Goal: Information Seeking & Learning: Learn about a topic

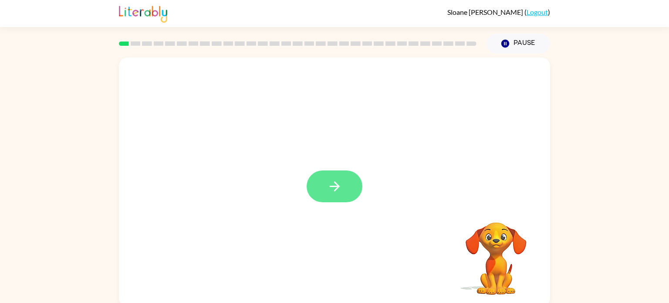
click at [333, 190] on icon "button" at bounding box center [334, 186] width 15 height 15
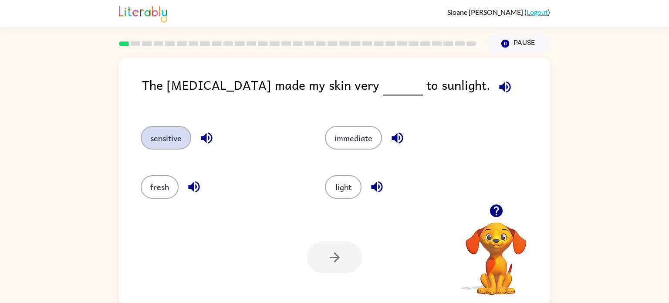
click at [160, 139] on button "sensitive" at bounding box center [166, 138] width 51 height 24
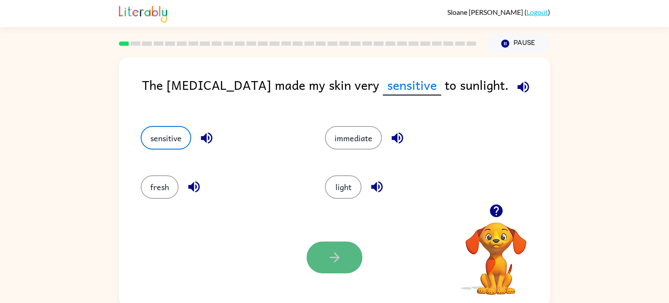
click at [326, 256] on button "button" at bounding box center [335, 257] width 56 height 32
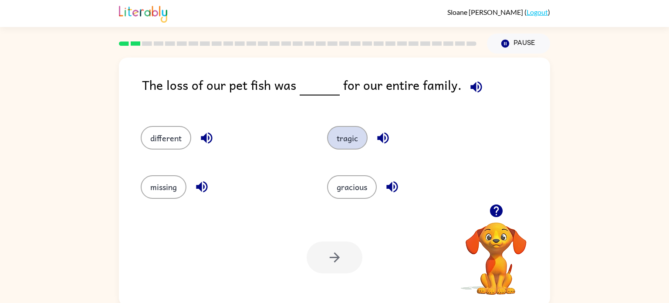
click at [342, 145] on button "tragic" at bounding box center [347, 138] width 41 height 24
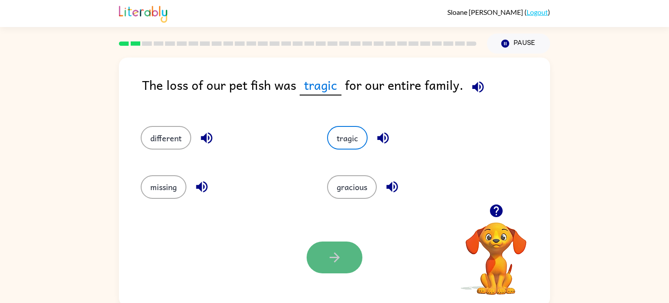
click at [313, 262] on button "button" at bounding box center [335, 257] width 56 height 32
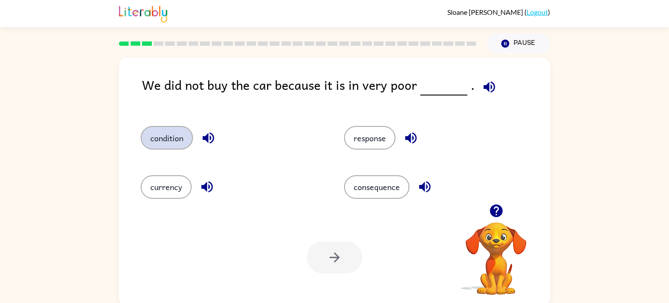
click at [156, 148] on button "condition" at bounding box center [167, 138] width 52 height 24
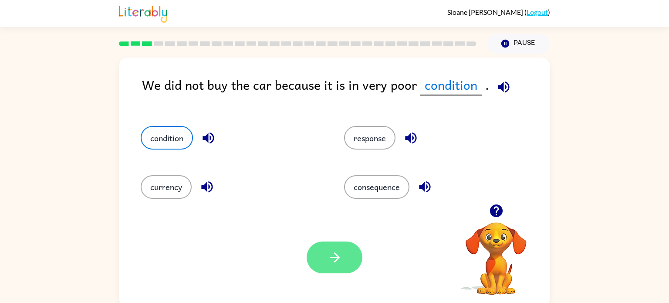
click at [328, 264] on icon "button" at bounding box center [334, 257] width 15 height 15
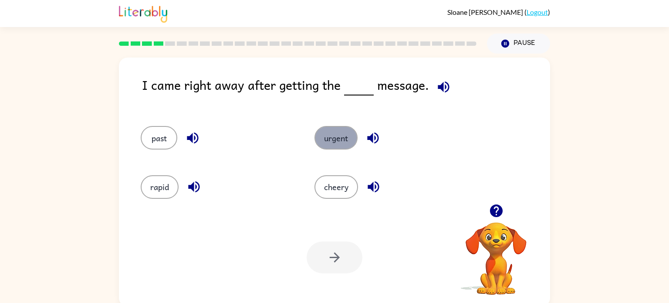
click at [331, 140] on button "urgent" at bounding box center [335, 138] width 43 height 24
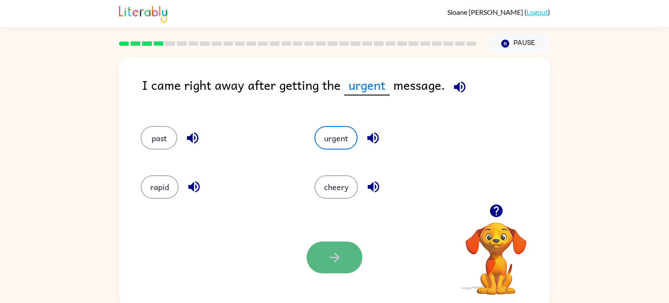
click at [333, 260] on icon "button" at bounding box center [334, 257] width 15 height 15
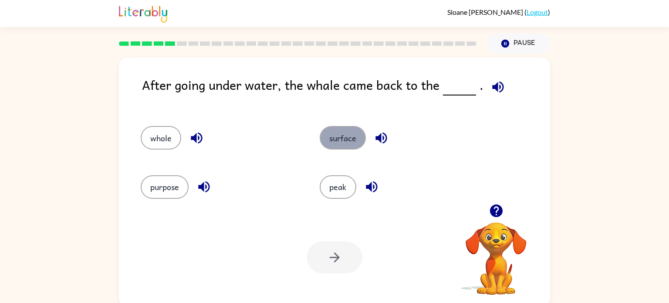
click at [335, 141] on button "surface" at bounding box center [343, 138] width 46 height 24
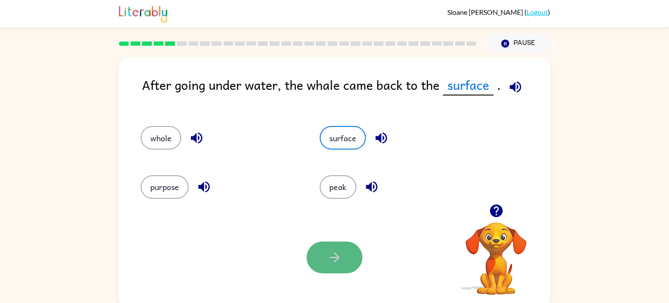
click at [340, 261] on icon "button" at bounding box center [334, 257] width 15 height 15
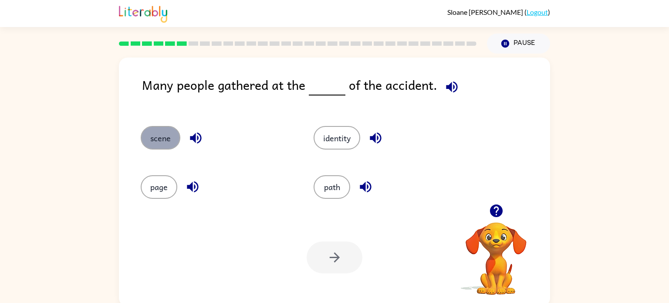
click at [156, 145] on button "scene" at bounding box center [161, 138] width 40 height 24
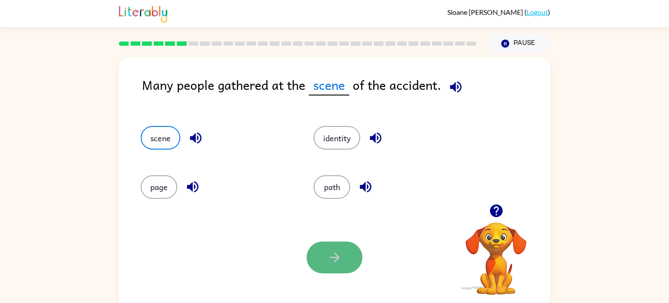
click at [331, 265] on button "button" at bounding box center [335, 257] width 56 height 32
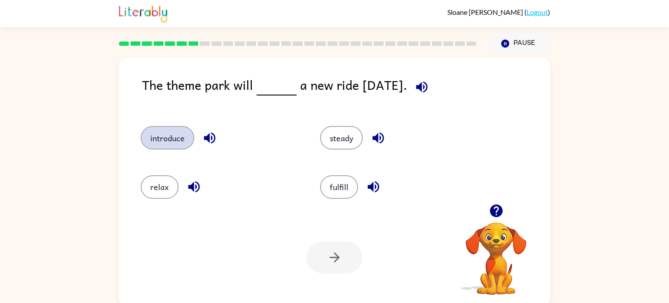
click at [172, 142] on button "introduce" at bounding box center [168, 138] width 54 height 24
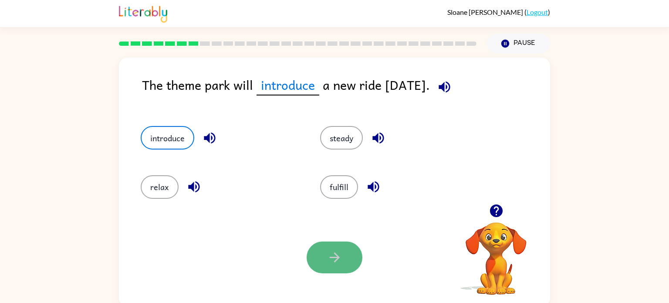
click at [319, 262] on button "button" at bounding box center [335, 257] width 56 height 32
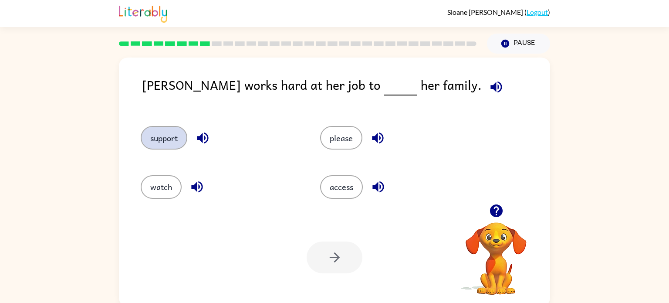
click at [147, 140] on button "support" at bounding box center [164, 138] width 47 height 24
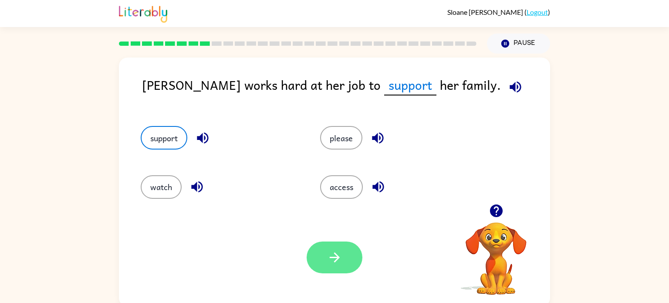
click at [331, 256] on icon "button" at bounding box center [334, 257] width 15 height 15
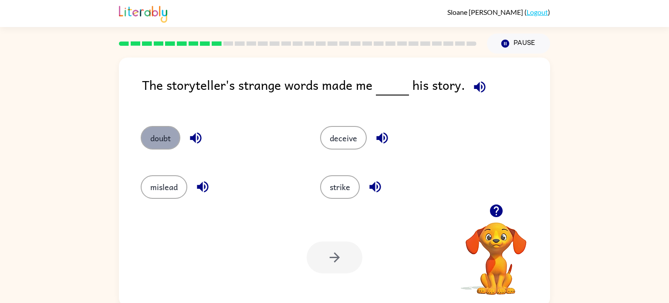
click at [162, 138] on button "doubt" at bounding box center [161, 138] width 40 height 24
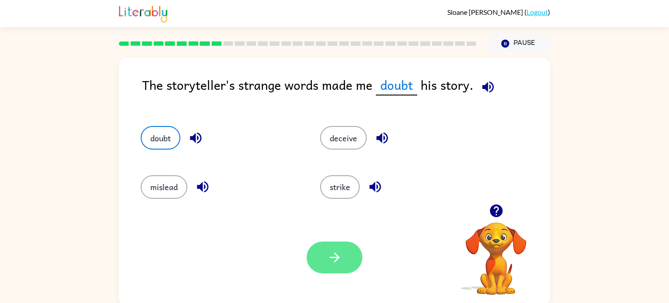
click at [312, 254] on button "button" at bounding box center [335, 257] width 56 height 32
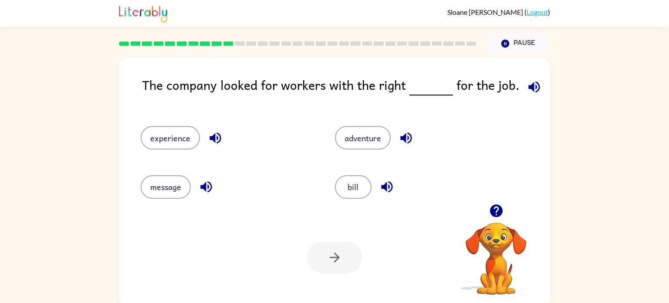
drag, startPoint x: 176, startPoint y: 137, endPoint x: 430, endPoint y: 226, distance: 268.6
click at [430, 226] on div "The company looked for workers with the right for the job. experience adventure…" at bounding box center [334, 181] width 431 height 249
click at [176, 133] on button "experience" at bounding box center [170, 138] width 59 height 24
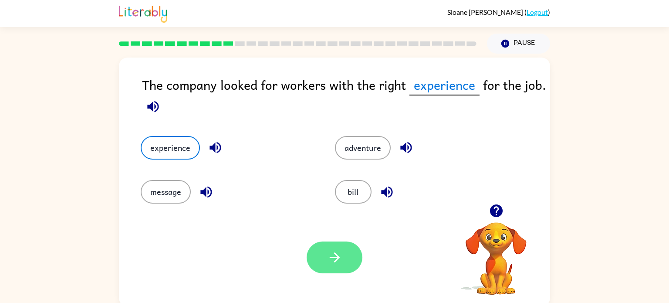
click at [326, 260] on button "button" at bounding box center [335, 257] width 56 height 32
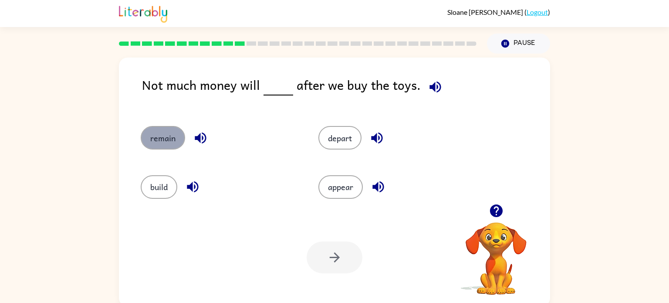
click at [159, 142] on button "remain" at bounding box center [163, 138] width 44 height 24
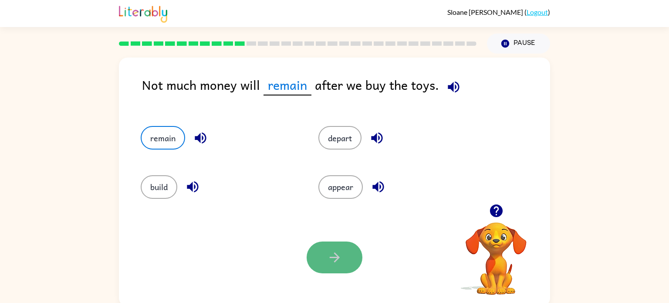
click at [338, 262] on icon "button" at bounding box center [334, 257] width 15 height 15
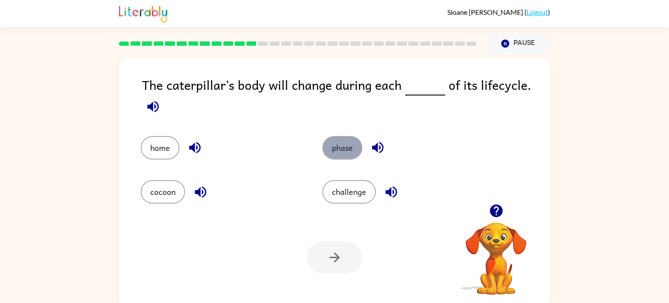
click at [341, 153] on button "phase" at bounding box center [342, 148] width 40 height 24
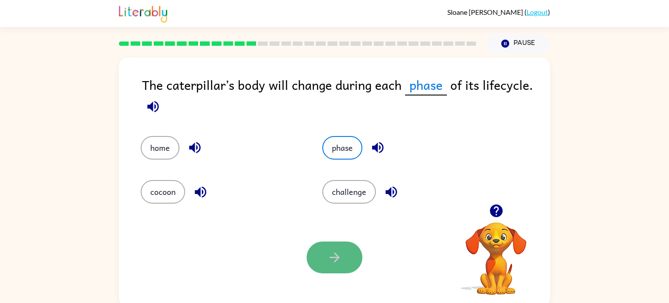
click at [336, 256] on icon "button" at bounding box center [334, 257] width 15 height 15
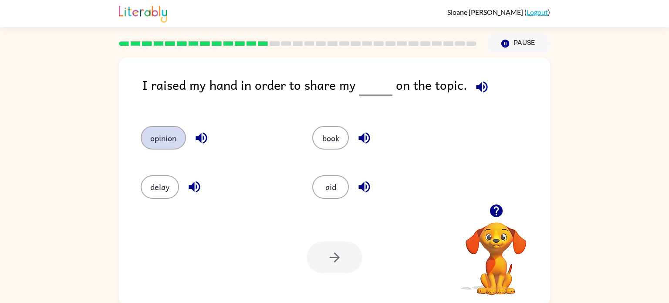
click at [162, 144] on button "opinion" at bounding box center [163, 138] width 45 height 24
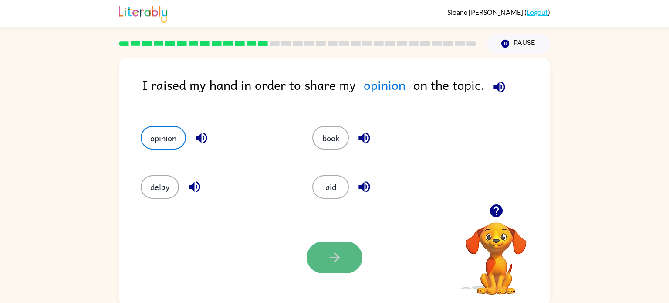
click at [340, 250] on icon "button" at bounding box center [334, 257] width 15 height 15
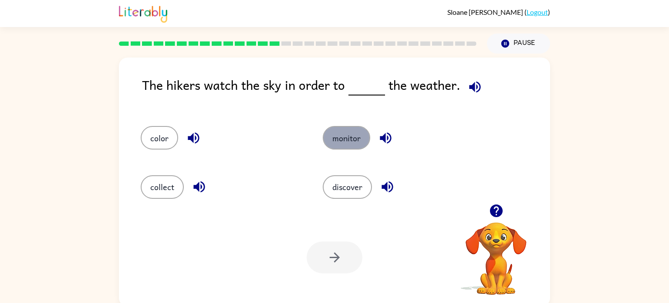
click at [346, 140] on button "monitor" at bounding box center [346, 138] width 47 height 24
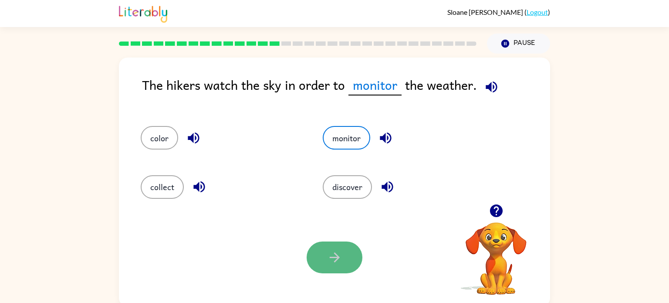
click at [324, 264] on button "button" at bounding box center [335, 257] width 56 height 32
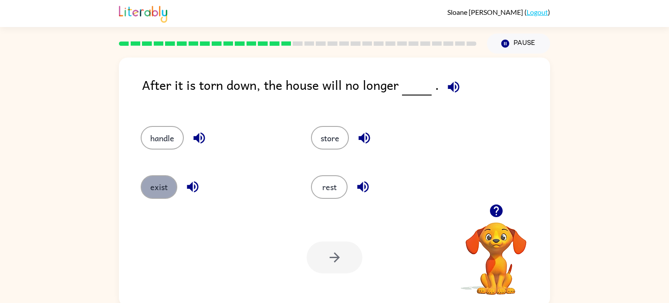
click at [154, 183] on button "exist" at bounding box center [159, 187] width 37 height 24
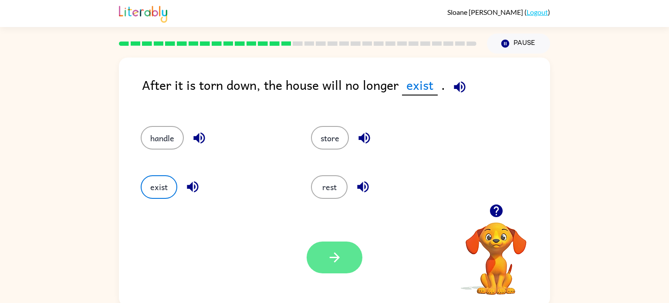
click at [341, 257] on icon "button" at bounding box center [334, 257] width 15 height 15
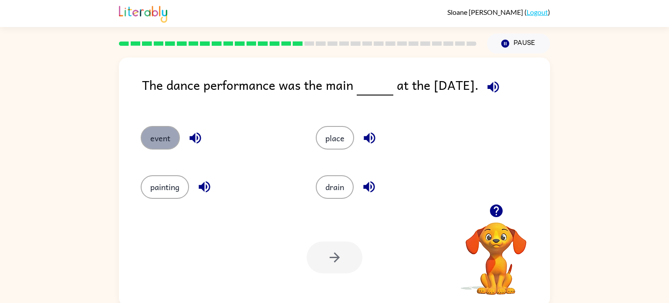
click at [156, 142] on button "event" at bounding box center [160, 138] width 39 height 24
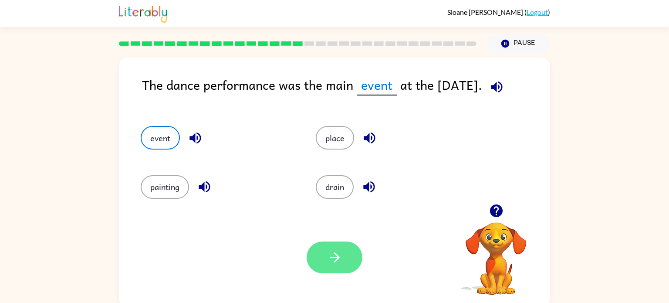
drag, startPoint x: 335, startPoint y: 228, endPoint x: 337, endPoint y: 254, distance: 26.2
click at [337, 254] on div "Your browser must support playing .mp4 files to use Literably. Please try using…" at bounding box center [334, 257] width 431 height 98
click at [337, 254] on icon "button" at bounding box center [334, 257] width 15 height 15
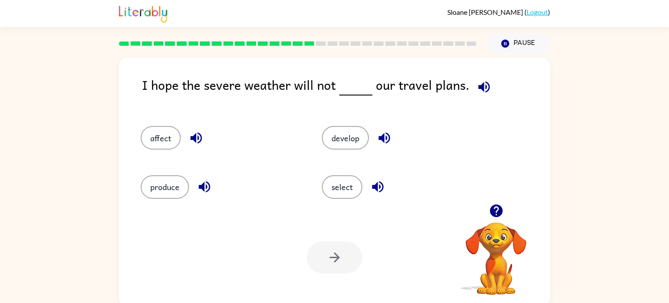
scroll to position [3, 0]
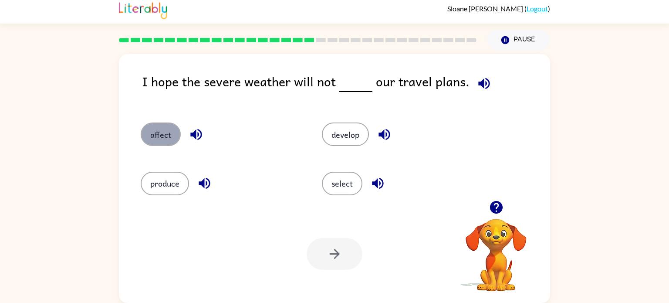
click at [155, 132] on button "affect" at bounding box center [161, 134] width 40 height 24
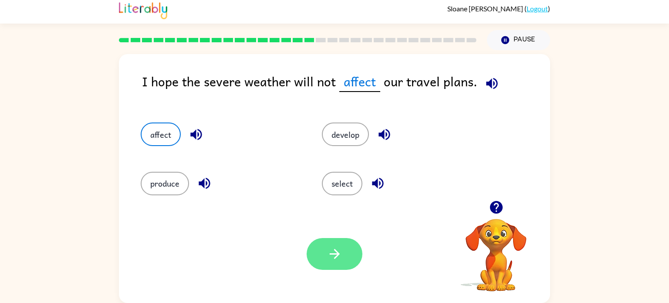
click at [328, 253] on icon "button" at bounding box center [334, 253] width 15 height 15
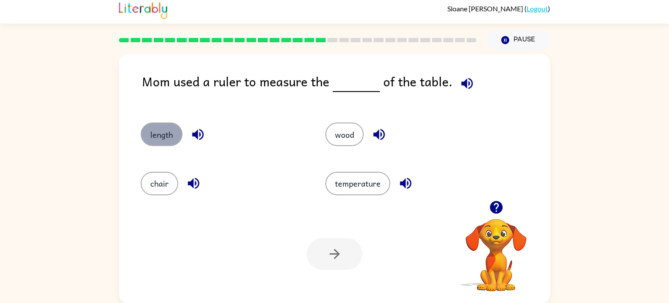
click at [175, 133] on button "length" at bounding box center [162, 134] width 42 height 24
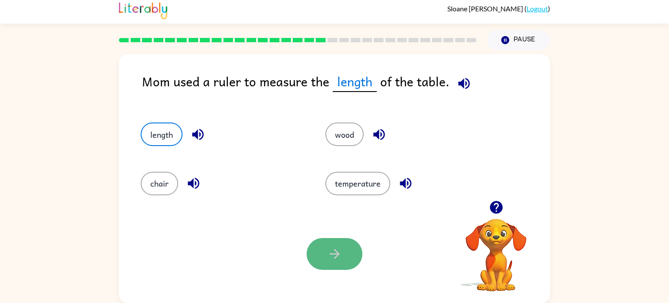
click at [319, 256] on button "button" at bounding box center [335, 254] width 56 height 32
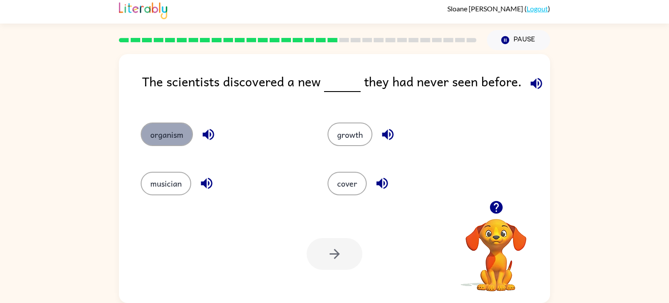
click at [166, 142] on button "organism" at bounding box center [167, 134] width 52 height 24
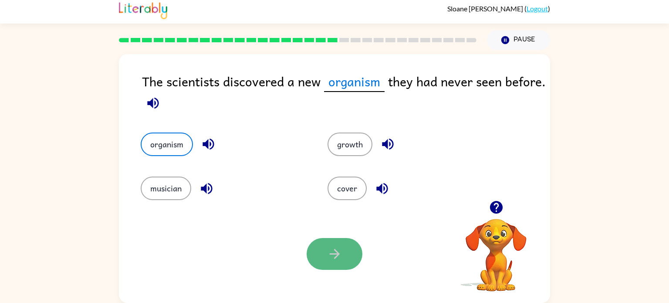
click at [343, 257] on button "button" at bounding box center [335, 254] width 56 height 32
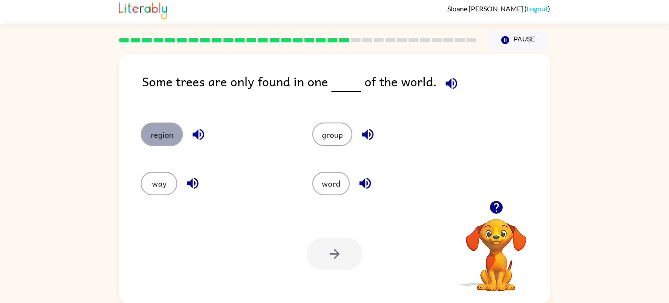
click at [149, 142] on button "region" at bounding box center [162, 134] width 42 height 24
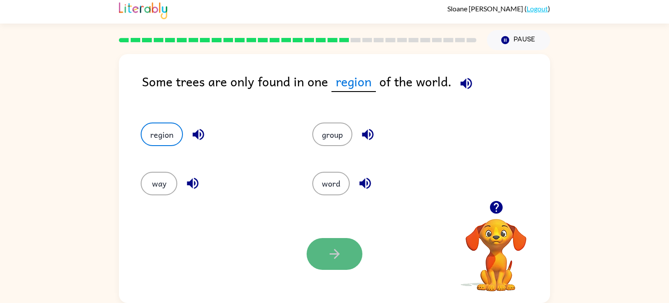
click at [329, 267] on button "button" at bounding box center [335, 254] width 56 height 32
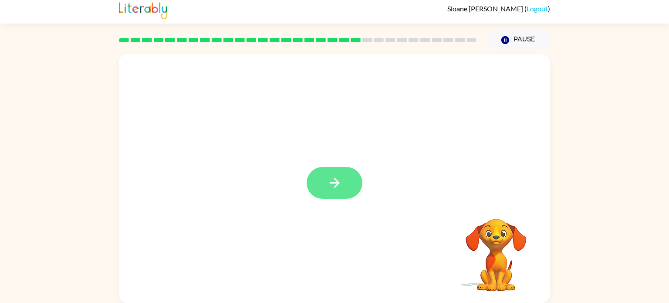
click at [336, 183] on icon "button" at bounding box center [334, 183] width 10 height 10
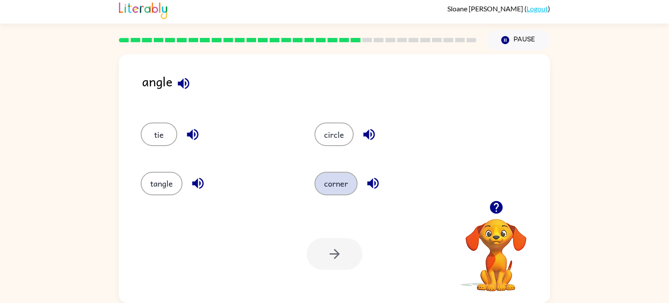
click at [336, 181] on button "corner" at bounding box center [335, 184] width 43 height 24
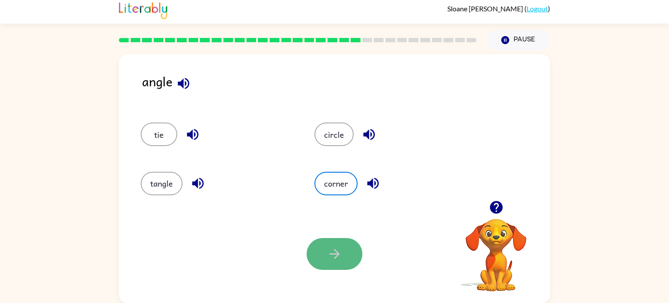
click at [333, 260] on icon "button" at bounding box center [334, 253] width 15 height 15
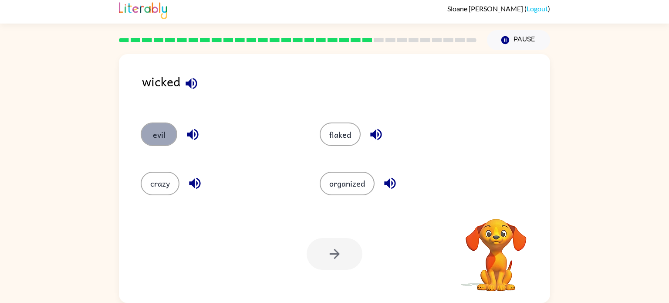
click at [158, 135] on button "evil" at bounding box center [159, 134] width 37 height 24
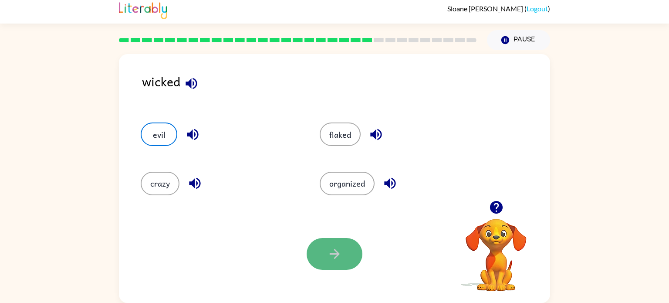
click at [316, 257] on button "button" at bounding box center [335, 254] width 56 height 32
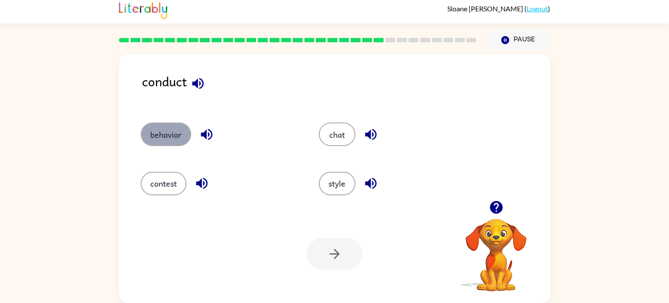
click at [170, 138] on button "behavior" at bounding box center [166, 134] width 51 height 24
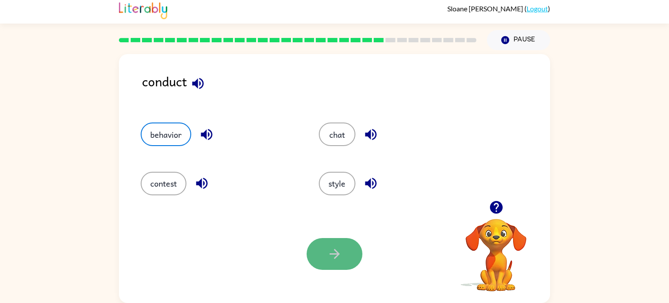
click at [324, 256] on button "button" at bounding box center [335, 254] width 56 height 32
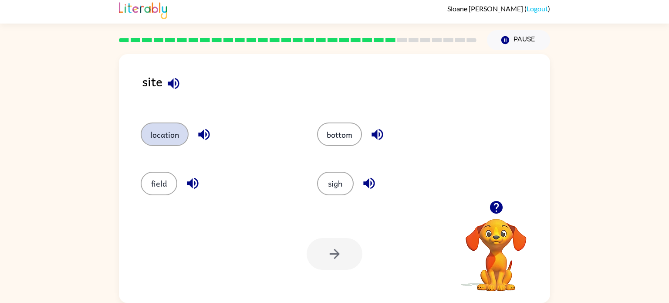
click at [168, 137] on button "location" at bounding box center [165, 134] width 48 height 24
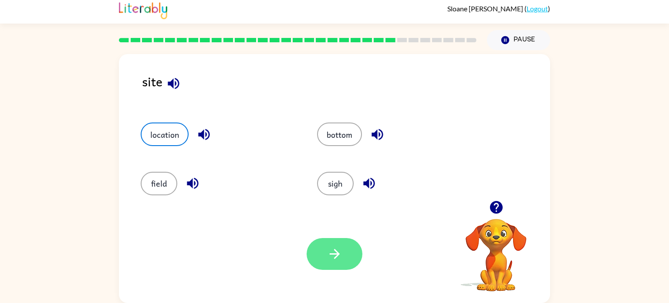
click at [347, 258] on button "button" at bounding box center [335, 254] width 56 height 32
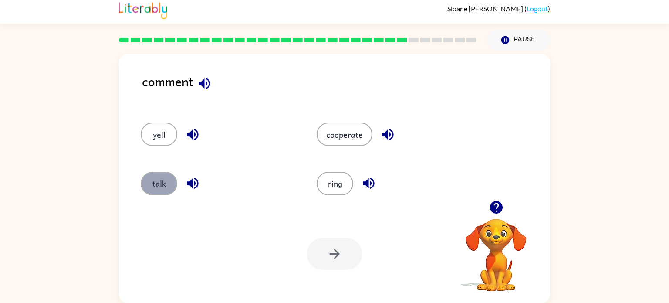
click at [152, 179] on button "talk" at bounding box center [159, 184] width 37 height 24
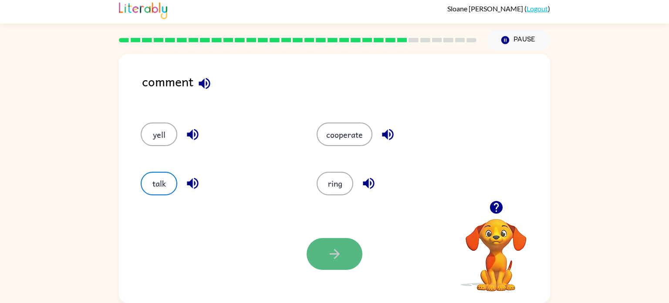
click at [322, 255] on button "button" at bounding box center [335, 254] width 56 height 32
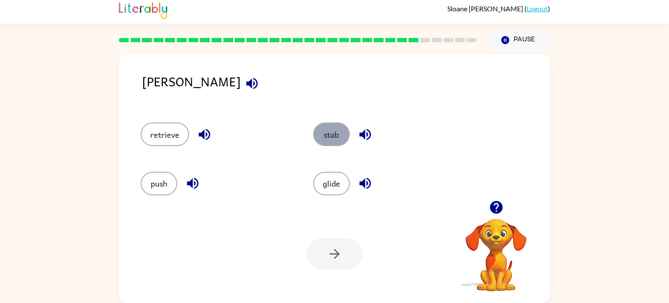
click at [341, 134] on button "stab" at bounding box center [331, 134] width 37 height 24
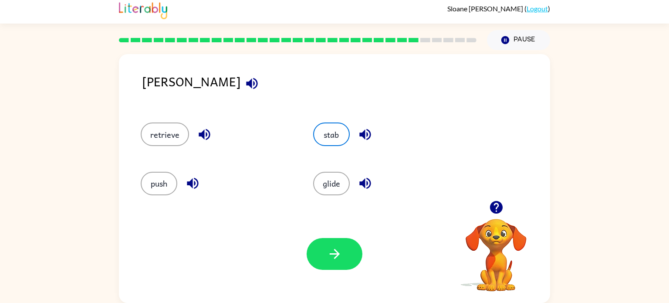
click at [259, 142] on div "retrieve" at bounding box center [217, 134] width 152 height 24
click at [335, 129] on button "stab" at bounding box center [331, 134] width 37 height 24
click at [244, 77] on icon "button" at bounding box center [251, 83] width 15 height 15
click at [325, 135] on button "stab" at bounding box center [331, 134] width 37 height 24
click at [329, 263] on button "button" at bounding box center [335, 254] width 56 height 32
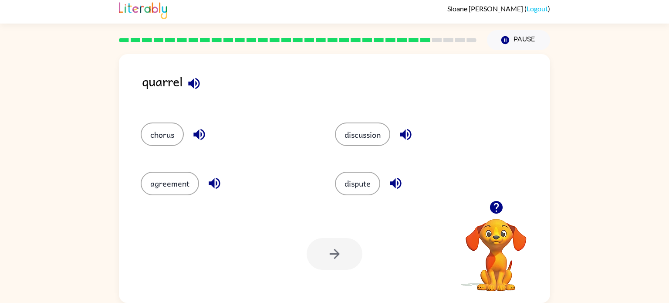
drag, startPoint x: 369, startPoint y: 134, endPoint x: 336, endPoint y: 240, distance: 110.5
click at [336, 240] on div "quarrel chorus discussion agreement dispute Your browser must support playing .…" at bounding box center [334, 178] width 431 height 249
click at [332, 254] on div at bounding box center [335, 254] width 56 height 32
click at [335, 258] on div at bounding box center [335, 254] width 56 height 32
click at [364, 137] on button "discussion" at bounding box center [362, 134] width 55 height 24
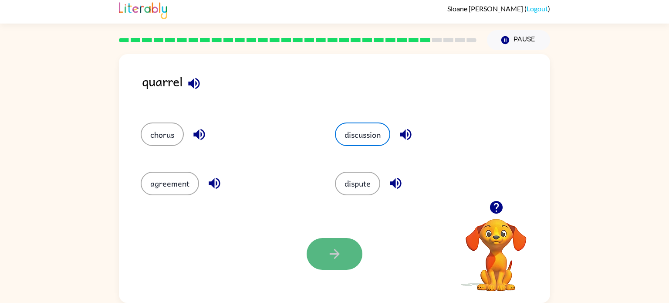
click at [340, 247] on icon "button" at bounding box center [334, 253] width 15 height 15
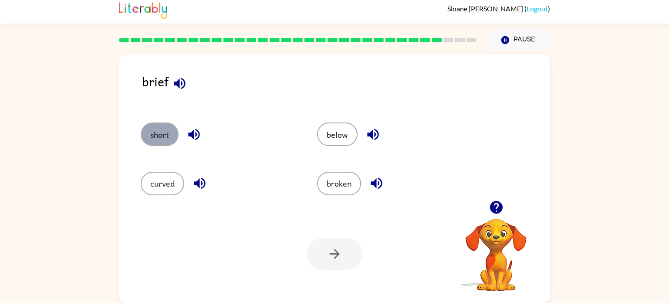
click at [166, 135] on button "short" at bounding box center [160, 134] width 38 height 24
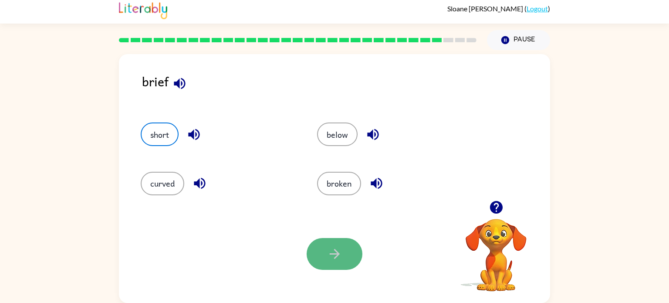
click at [327, 256] on icon "button" at bounding box center [334, 253] width 15 height 15
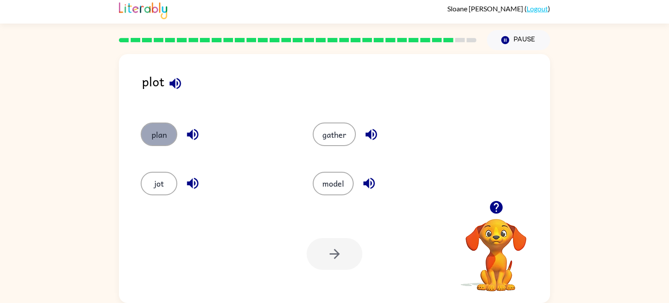
click at [168, 132] on button "plan" at bounding box center [159, 134] width 37 height 24
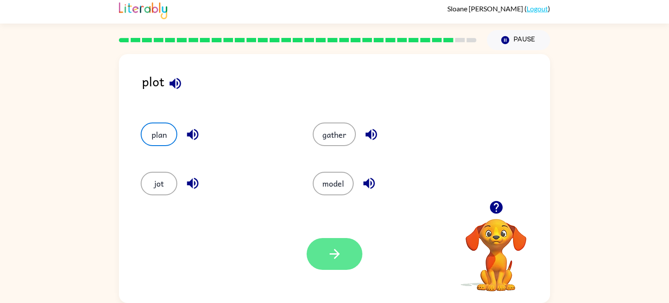
click at [321, 238] on button "button" at bounding box center [335, 254] width 56 height 32
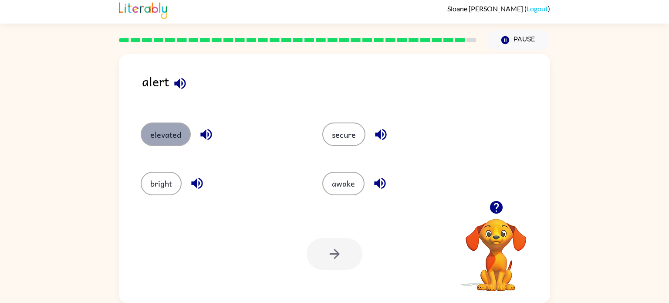
click at [179, 135] on button "elevated" at bounding box center [166, 134] width 50 height 24
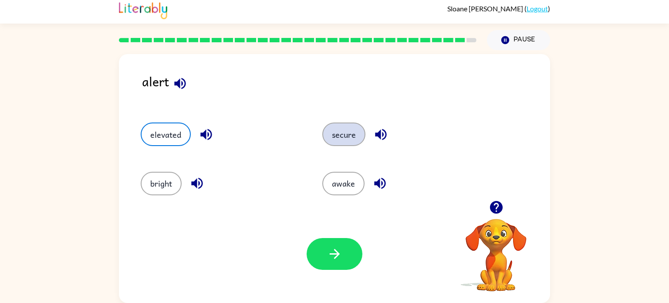
click at [339, 136] on button "secure" at bounding box center [343, 134] width 43 height 24
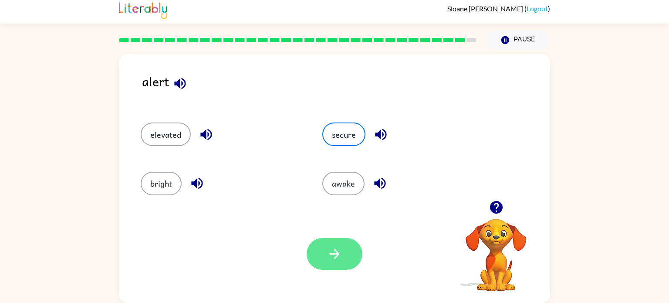
click at [338, 260] on icon "button" at bounding box center [334, 253] width 15 height 15
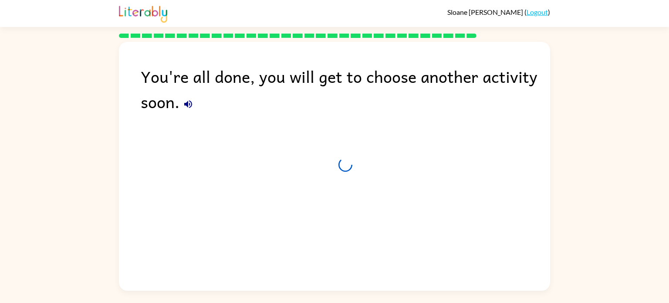
scroll to position [0, 0]
